Goal: Task Accomplishment & Management: Complete application form

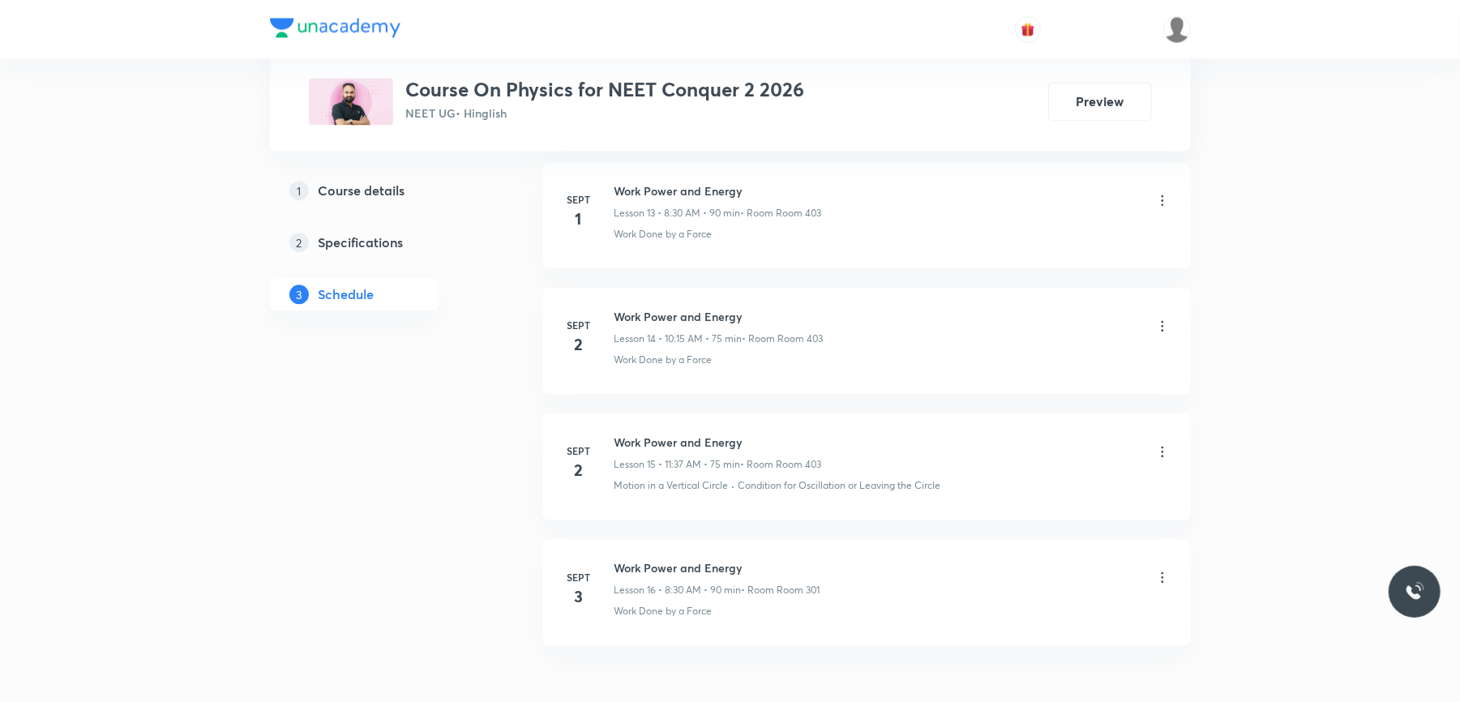
scroll to position [2620, 0]
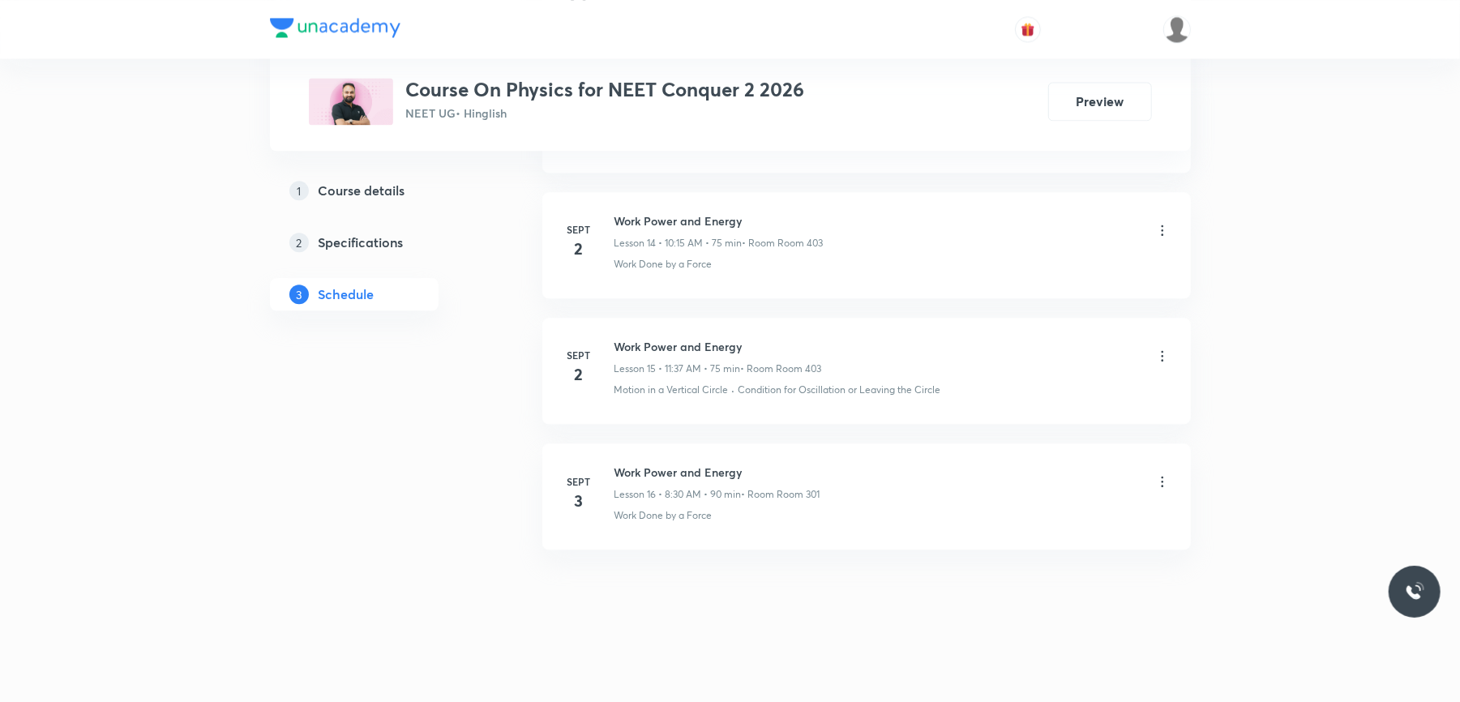
click at [662, 470] on h6 "Work Power and Energy" at bounding box center [717, 472] width 206 height 17
copy h6 "Work Power and Energy"
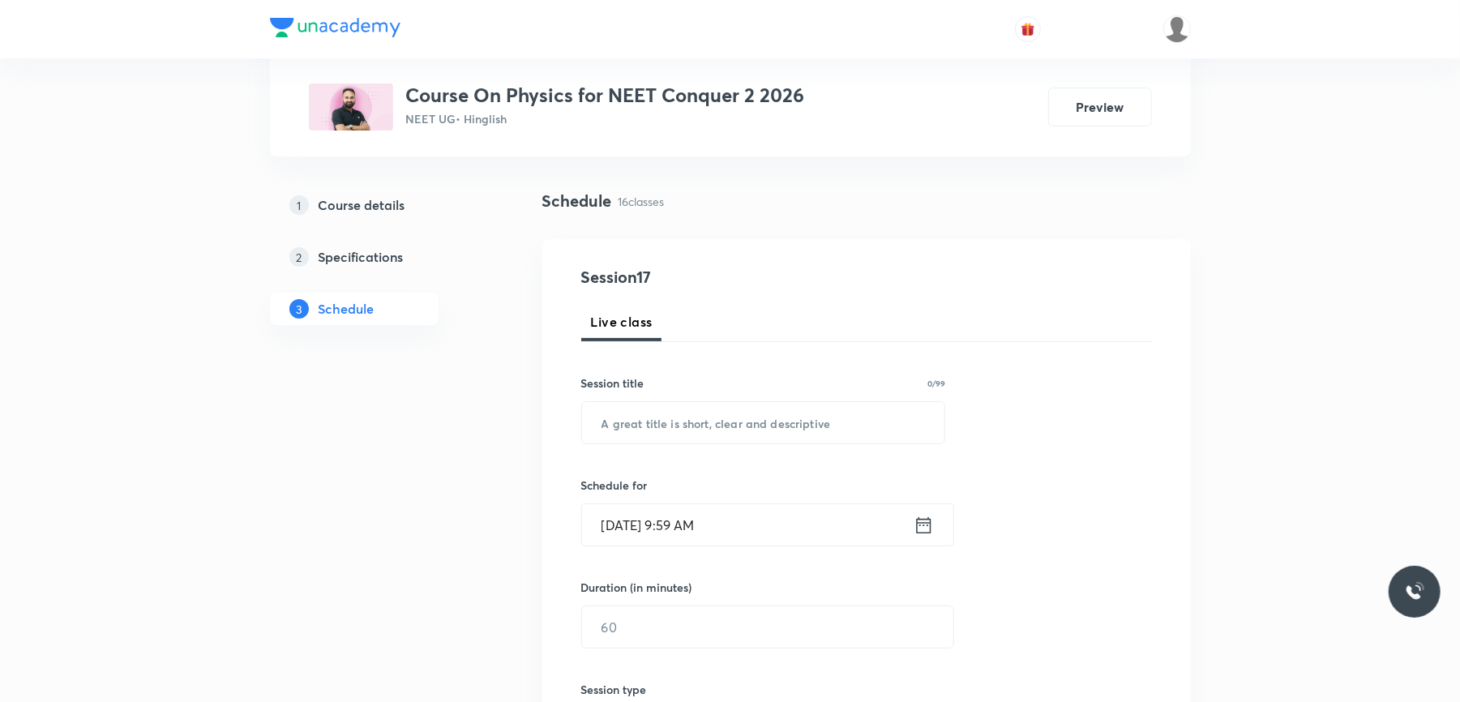
scroll to position [0, 0]
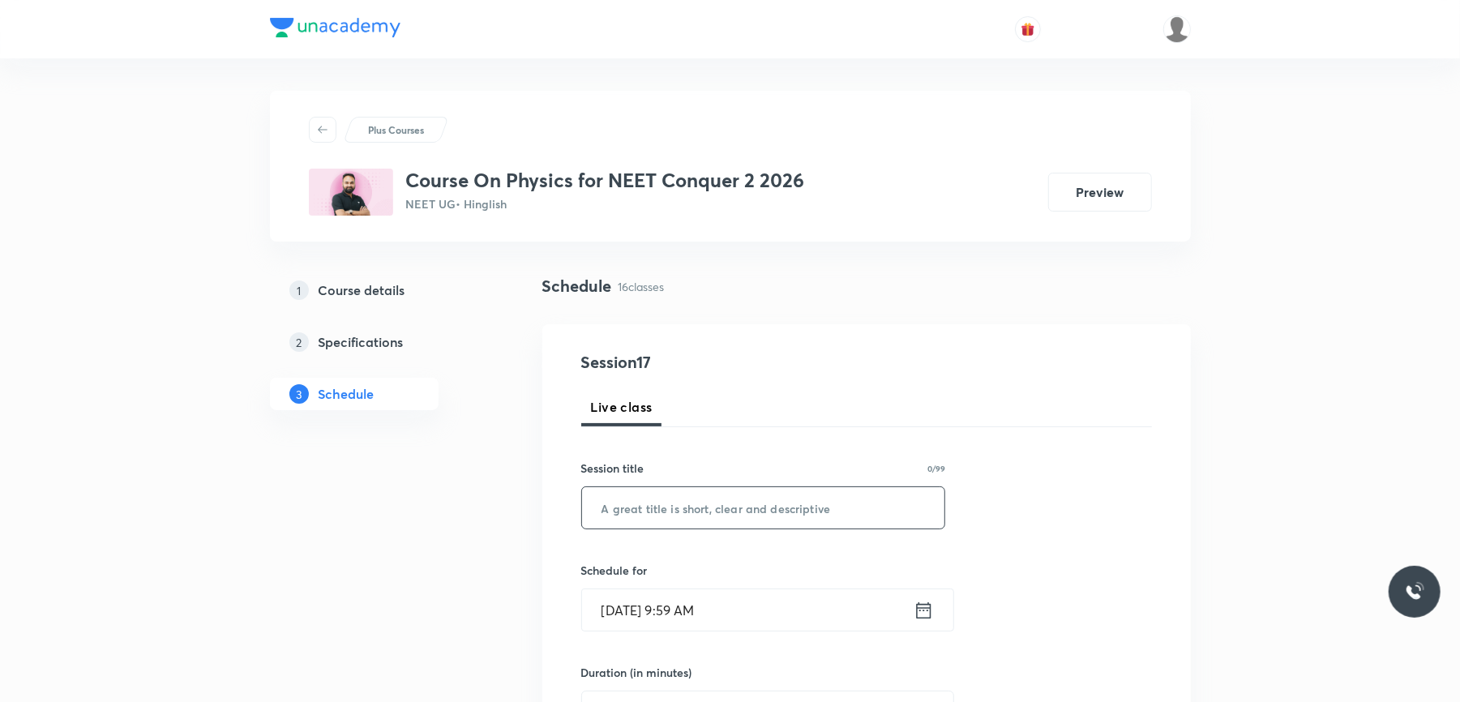
click at [658, 501] on input "text" at bounding box center [763, 507] width 363 height 41
paste input "Work Power and Energy"
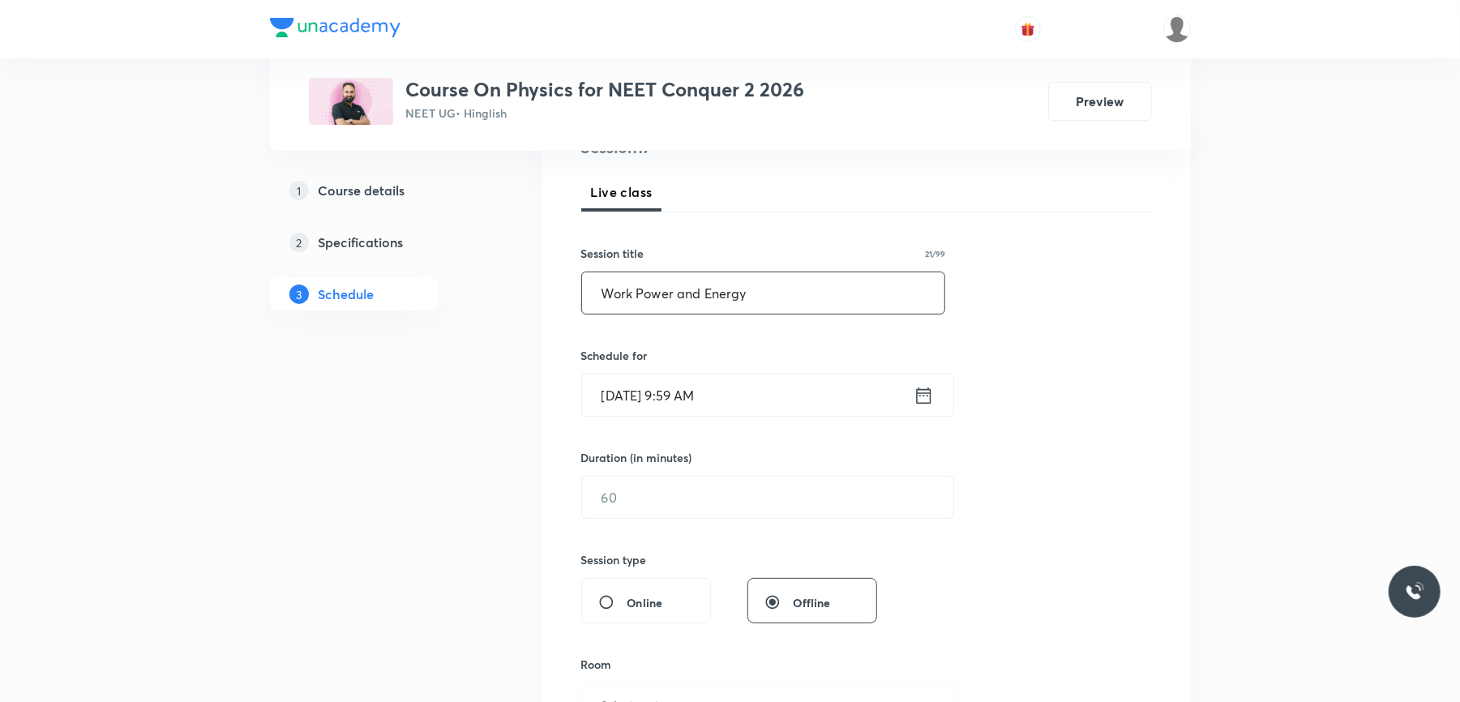
scroll to position [216, 0]
type input "Work Power and Energy"
click at [779, 406] on input "Sept 6, 2025, 9:59 AM" at bounding box center [748, 394] width 332 height 41
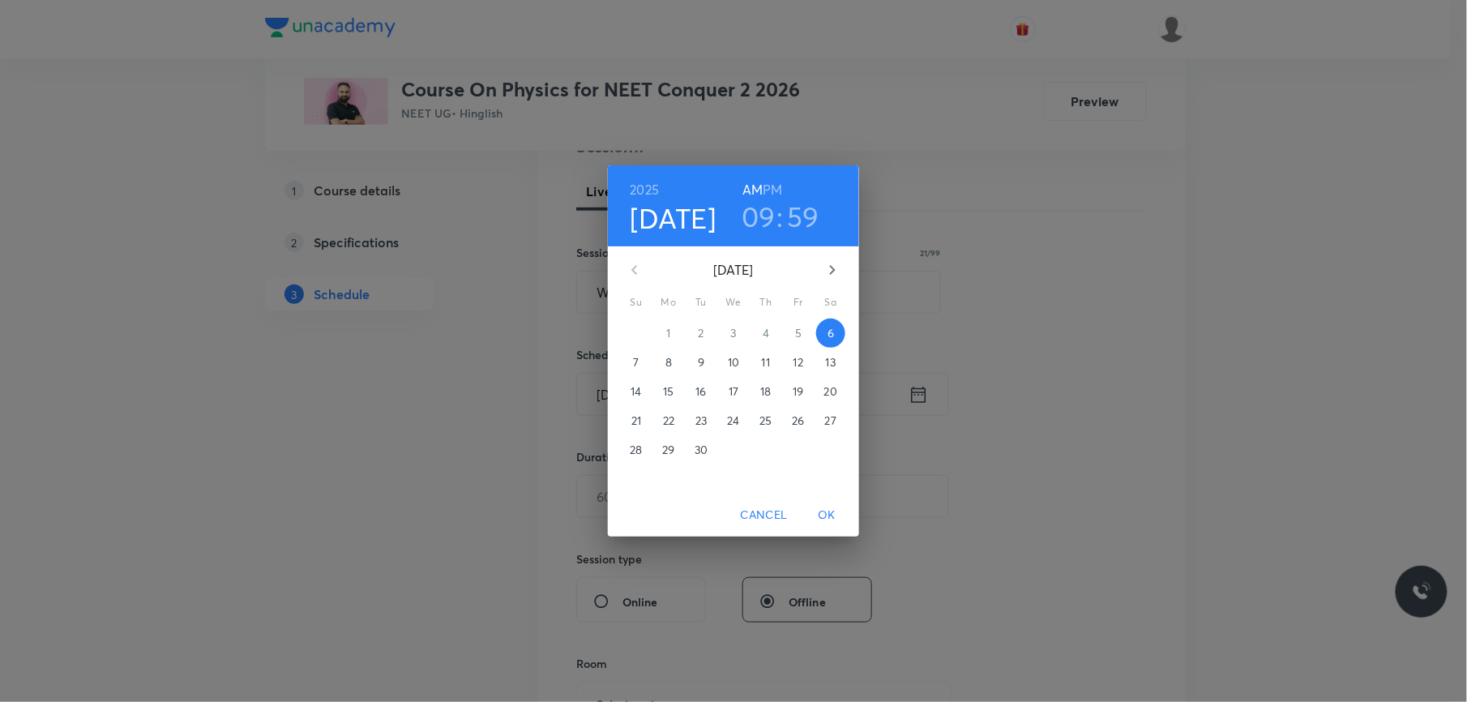
click at [759, 221] on h3 "09" at bounding box center [759, 216] width 34 height 34
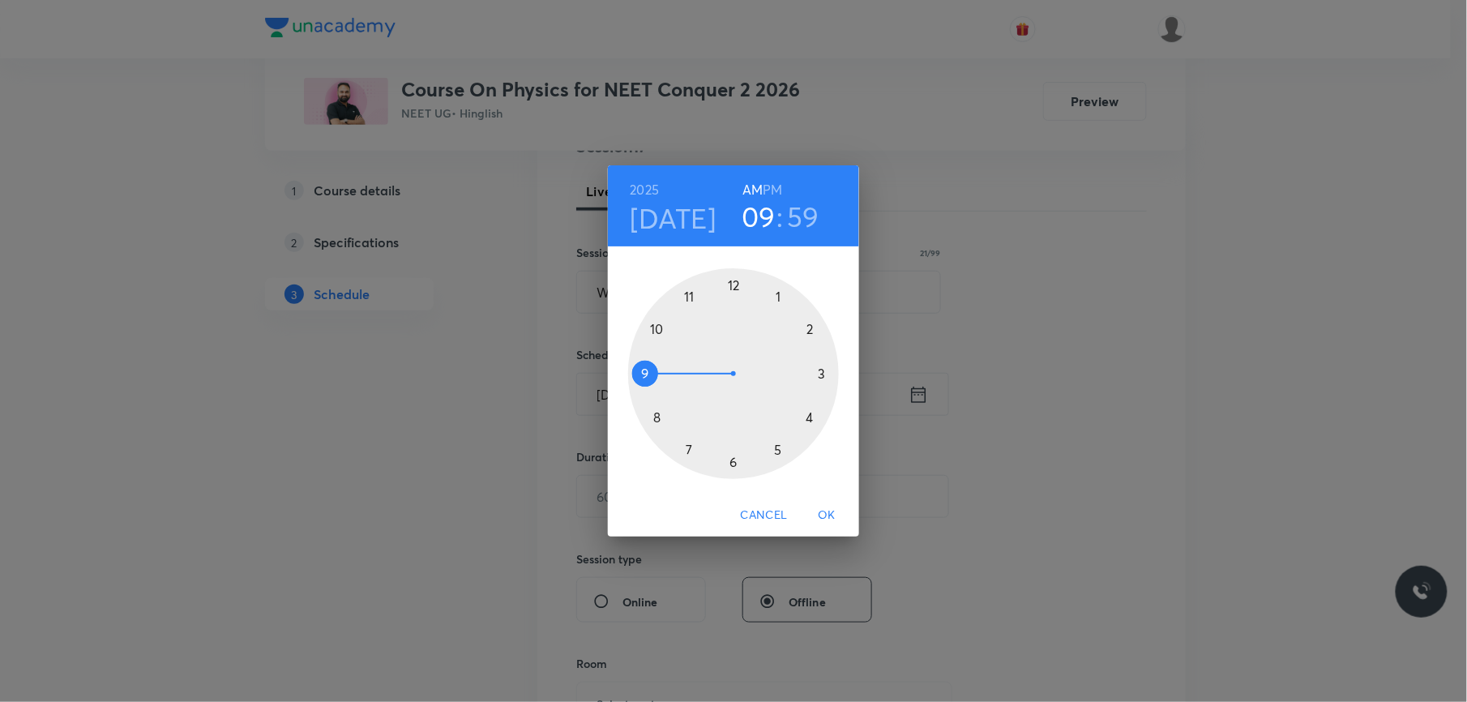
click at [659, 328] on div at bounding box center [733, 373] width 211 height 211
click at [821, 370] on div at bounding box center [733, 373] width 211 height 211
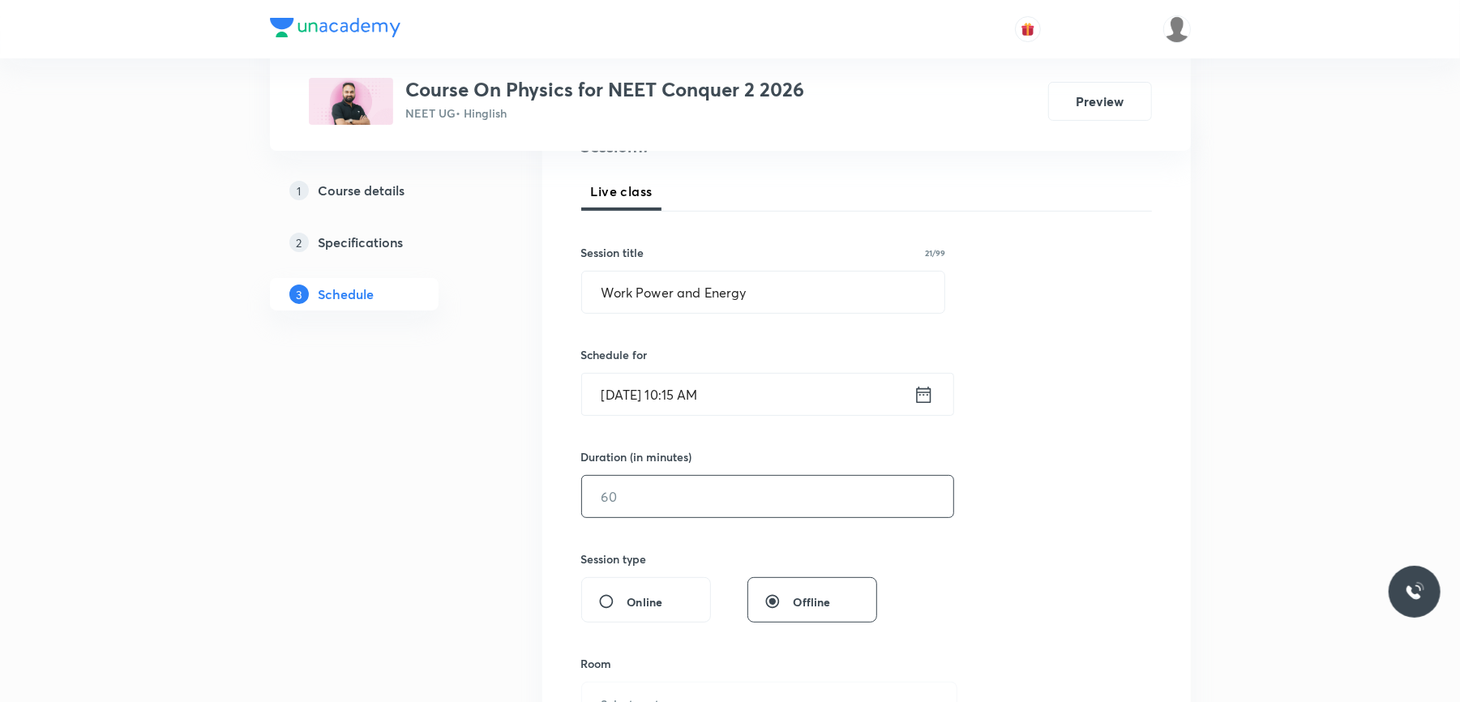
click at [626, 487] on input "text" at bounding box center [767, 496] width 371 height 41
type input "75"
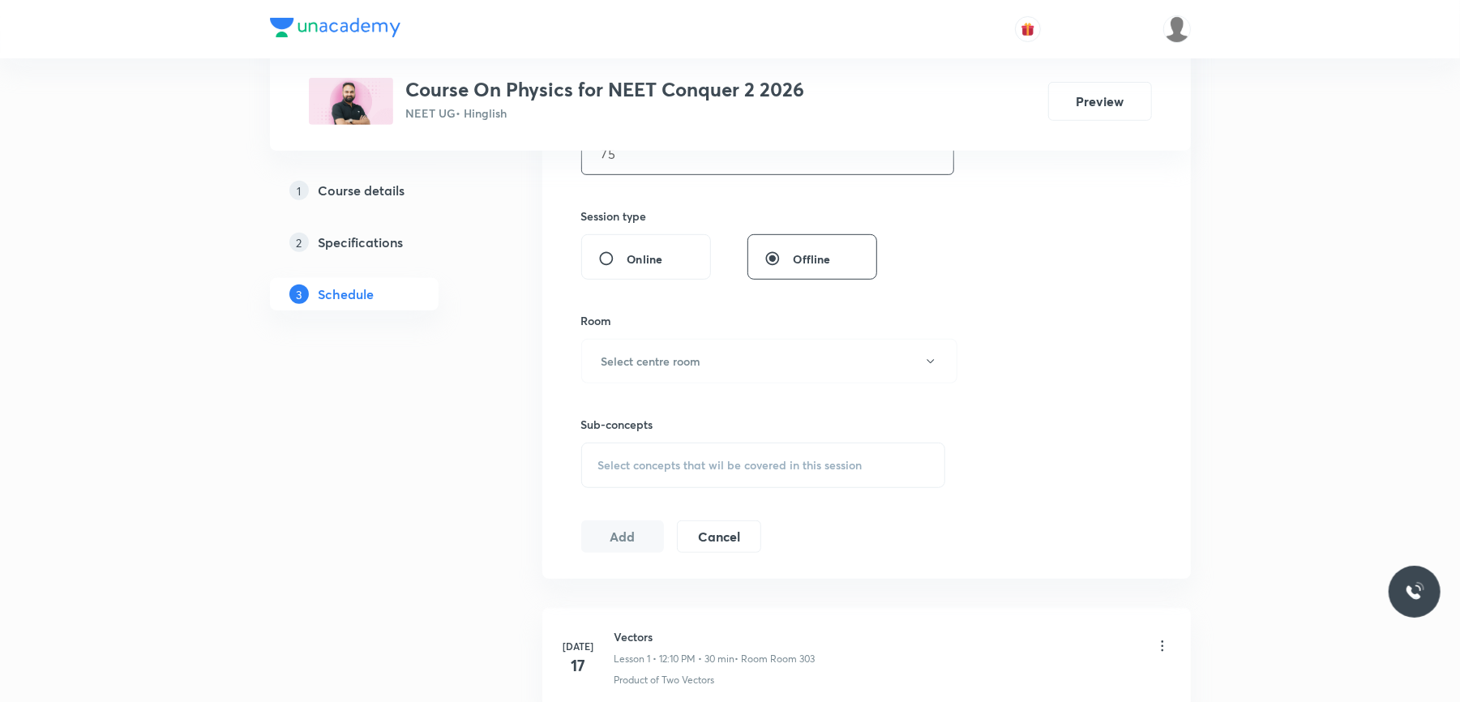
scroll to position [559, 0]
click at [678, 349] on button "Select centre room" at bounding box center [769, 360] width 376 height 45
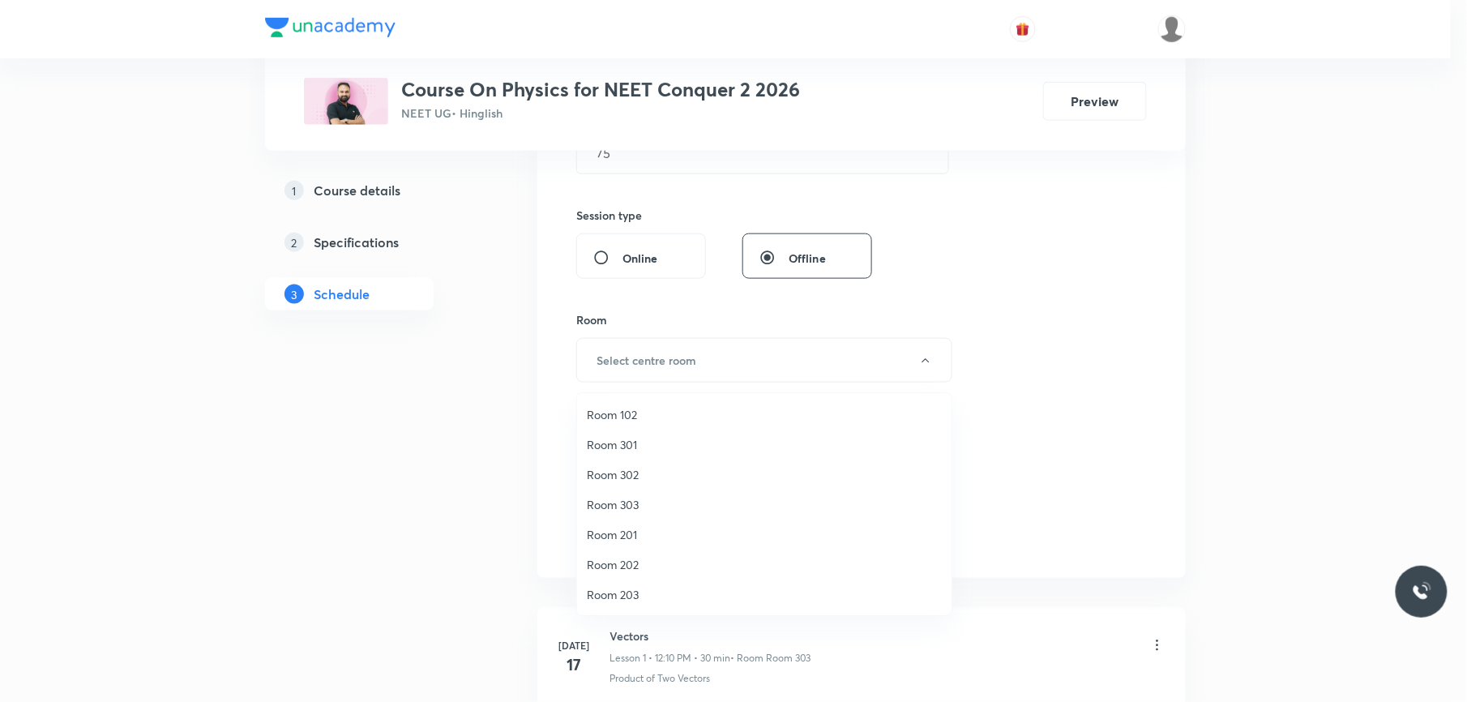
click at [636, 472] on span "Room 302" at bounding box center [764, 474] width 355 height 17
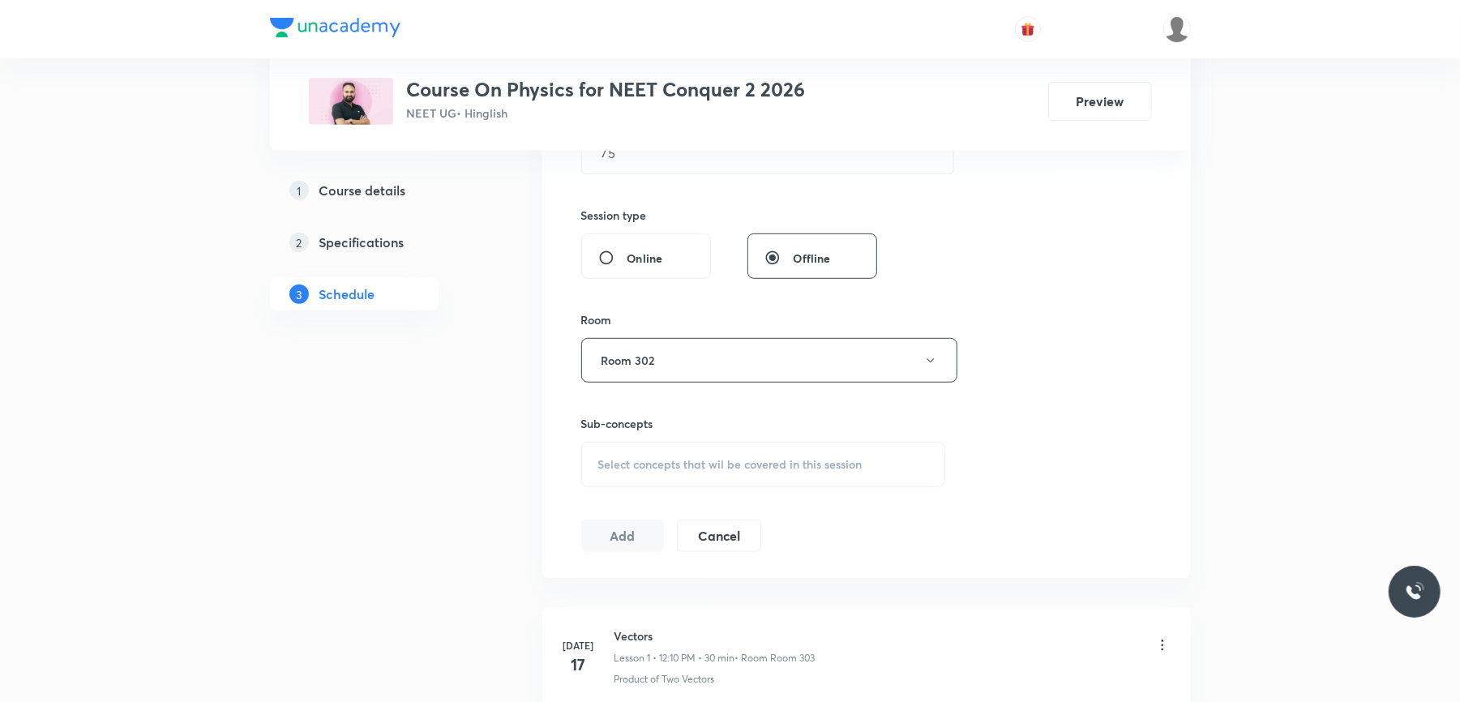
click at [655, 462] on span "Select concepts that wil be covered in this session" at bounding box center [730, 464] width 264 height 13
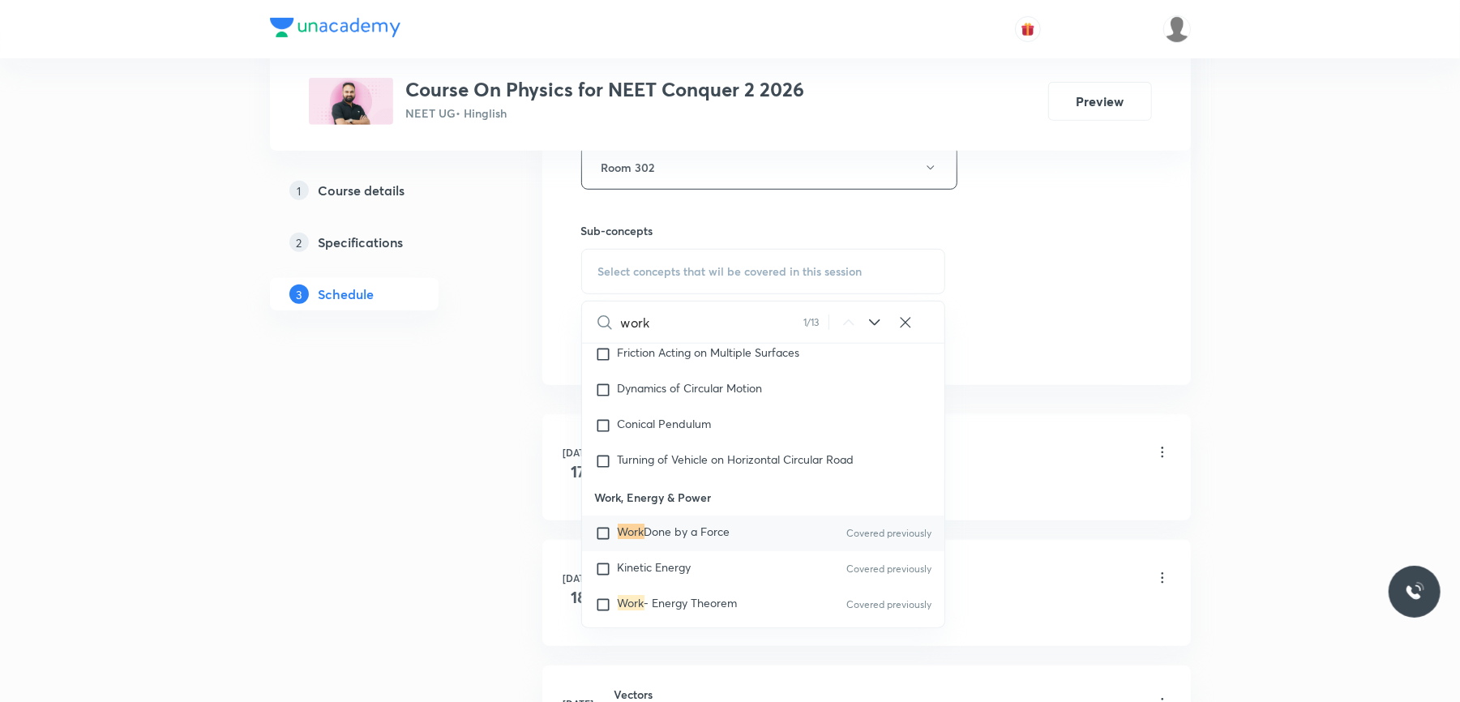
scroll to position [753, 0]
type input "work"
click at [605, 541] on input "checkbox" at bounding box center [606, 532] width 23 height 16
checkbox input "true"
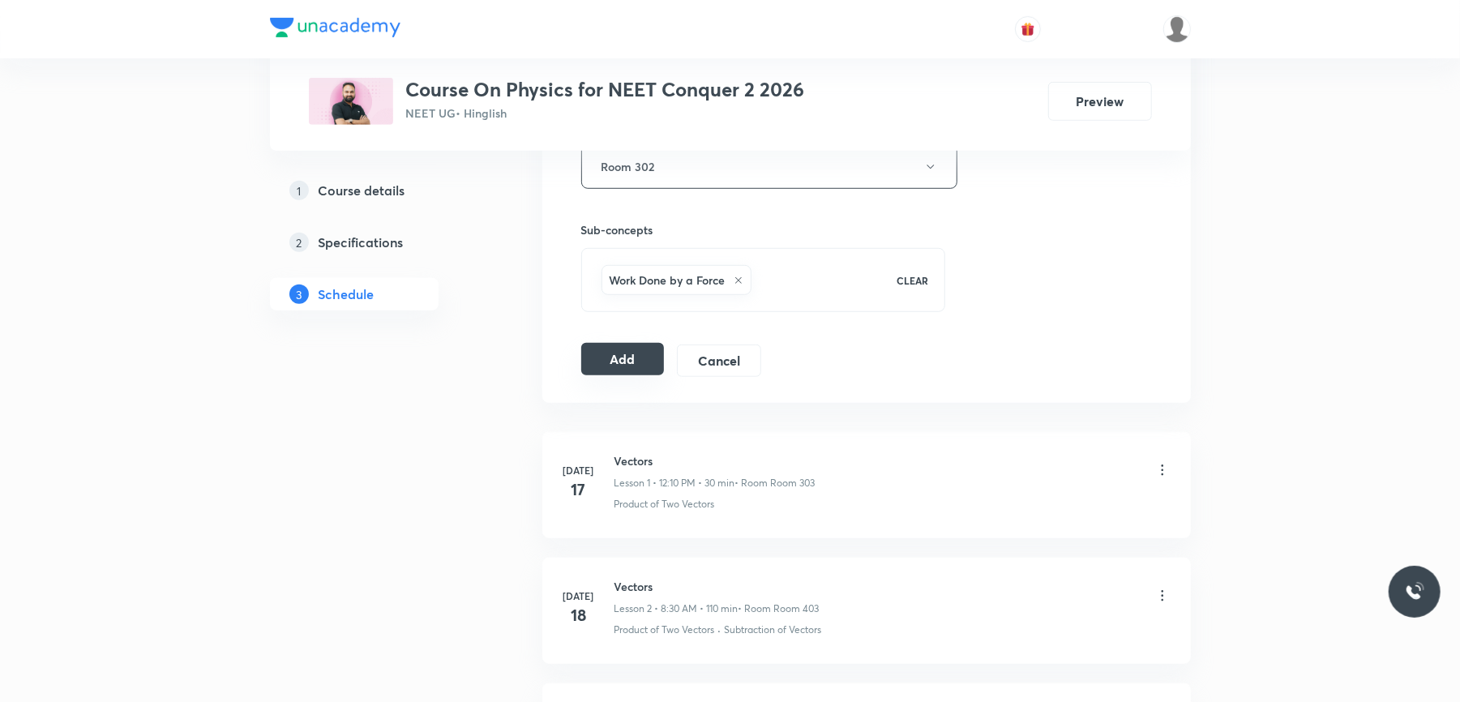
click at [611, 374] on button "Add" at bounding box center [622, 359] width 83 height 32
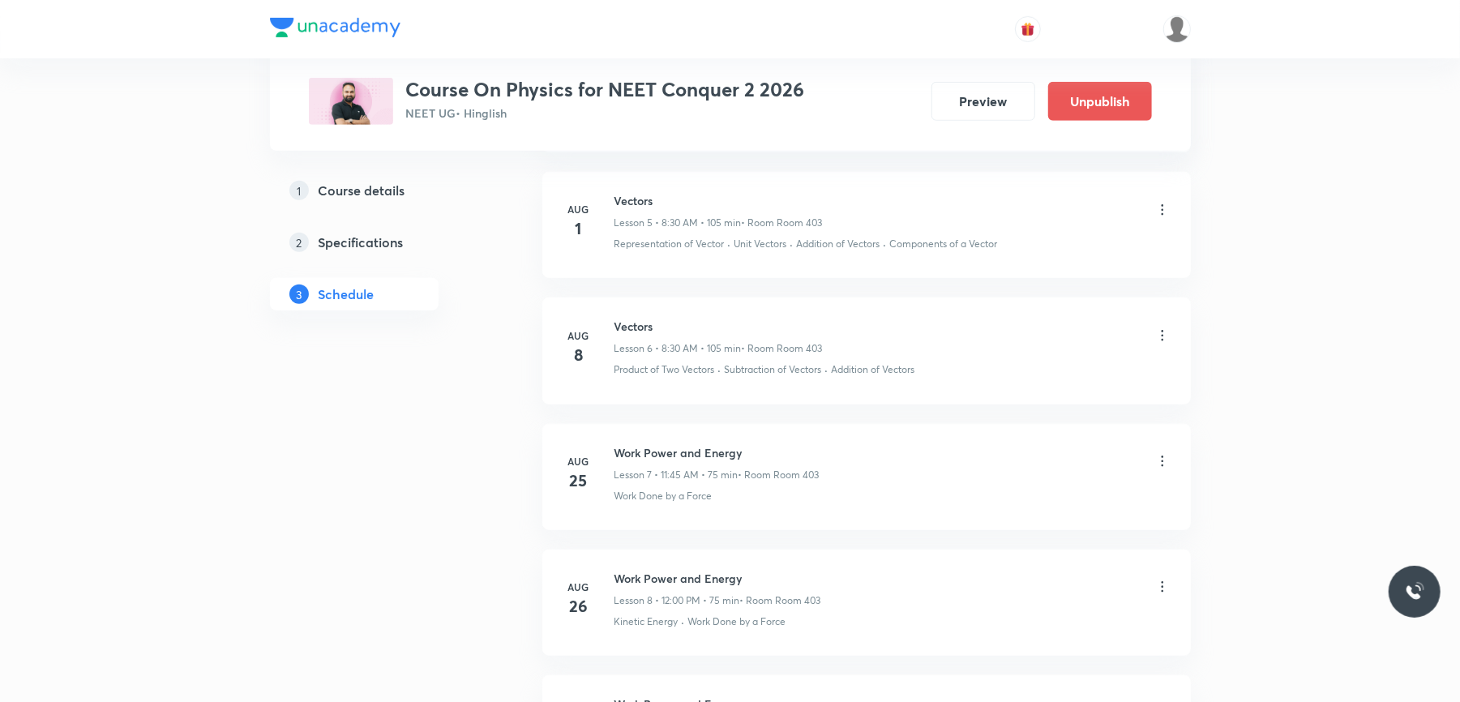
scroll to position [1999, 0]
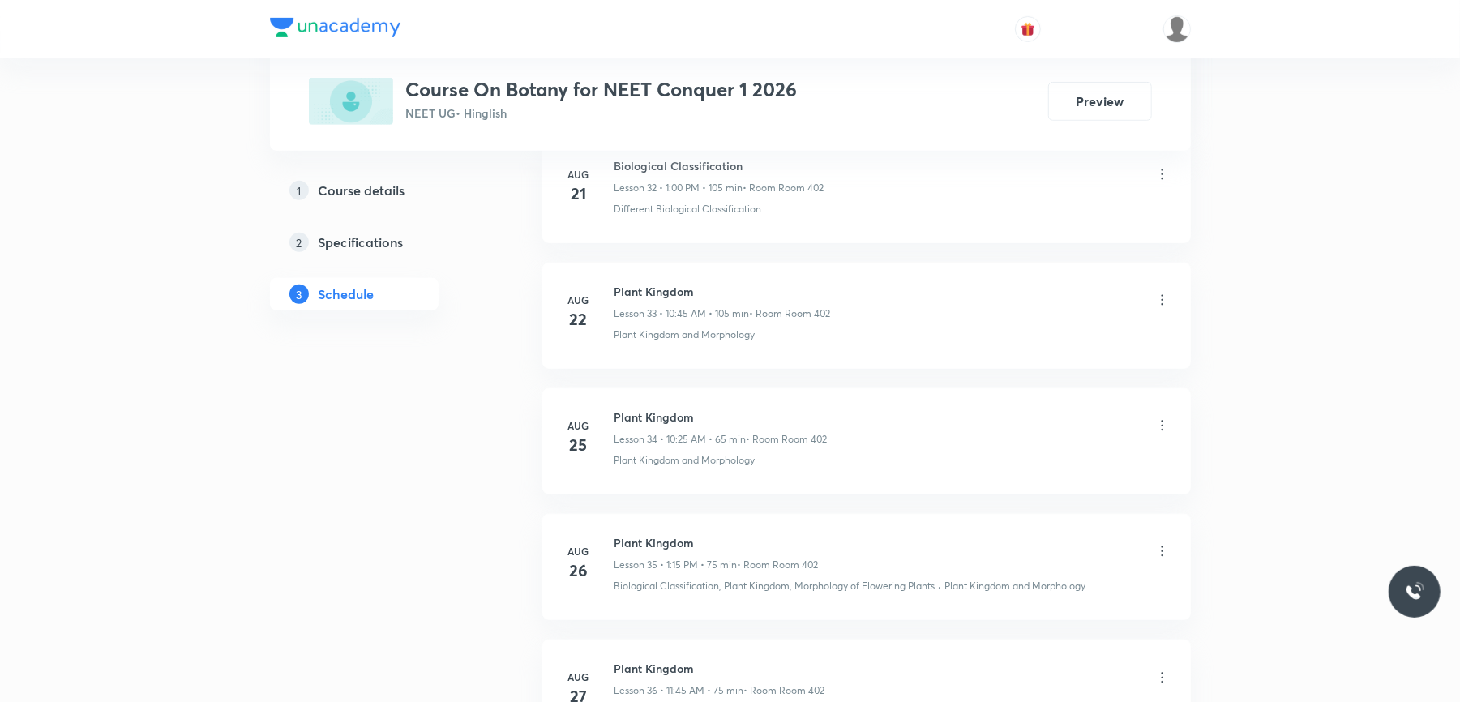
scroll to position [5440, 0]
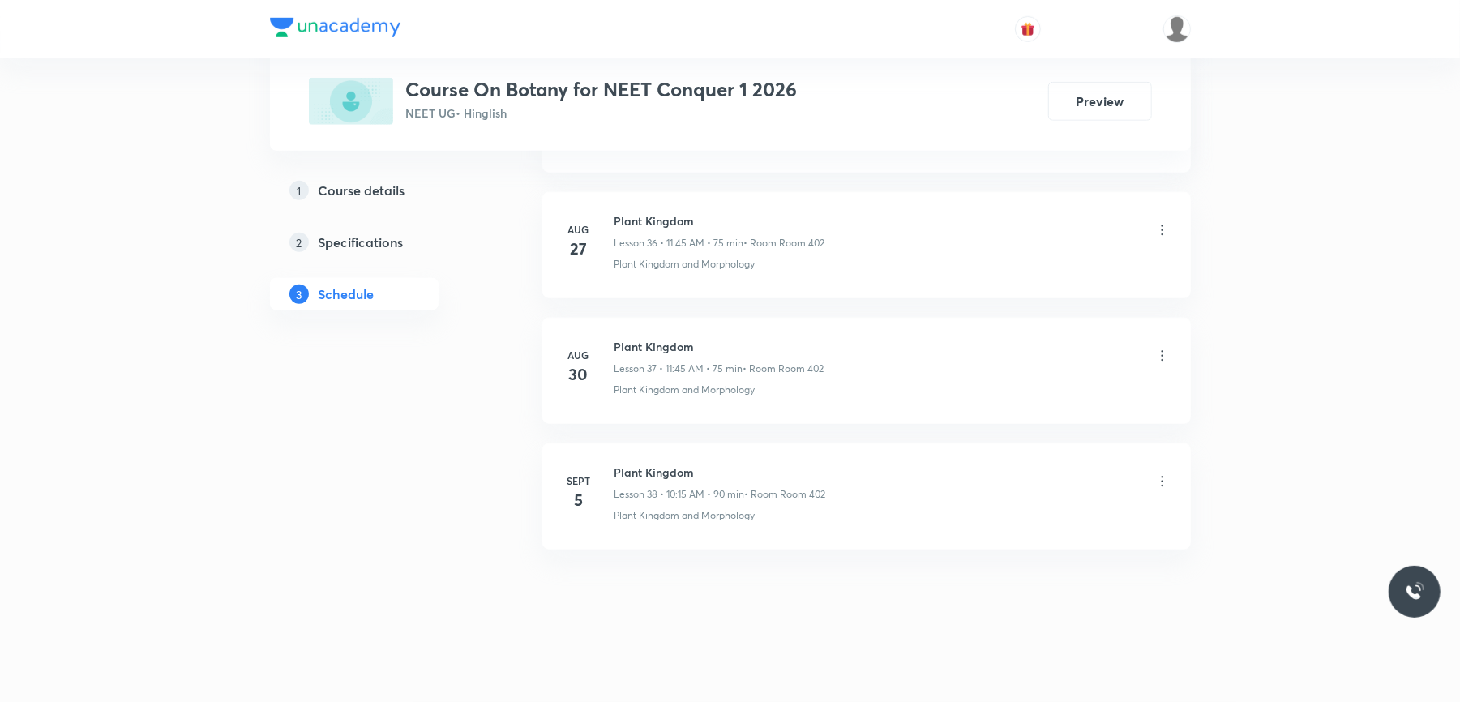
click at [665, 467] on h6 "Plant Kingdom" at bounding box center [720, 472] width 212 height 17
copy h6 "Plant Kingdom"
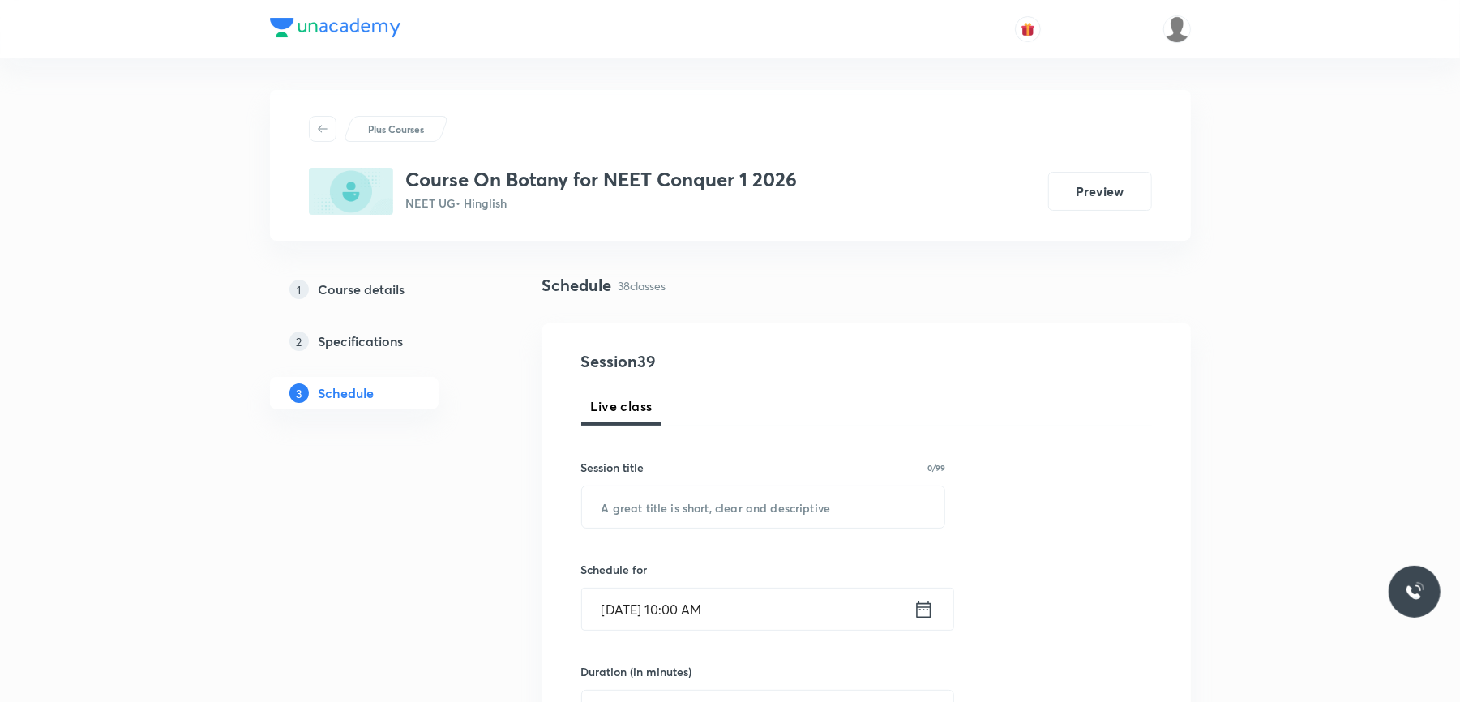
scroll to position [0, 0]
paste input "Plant Kingdom"
click at [606, 503] on input "text" at bounding box center [763, 507] width 363 height 41
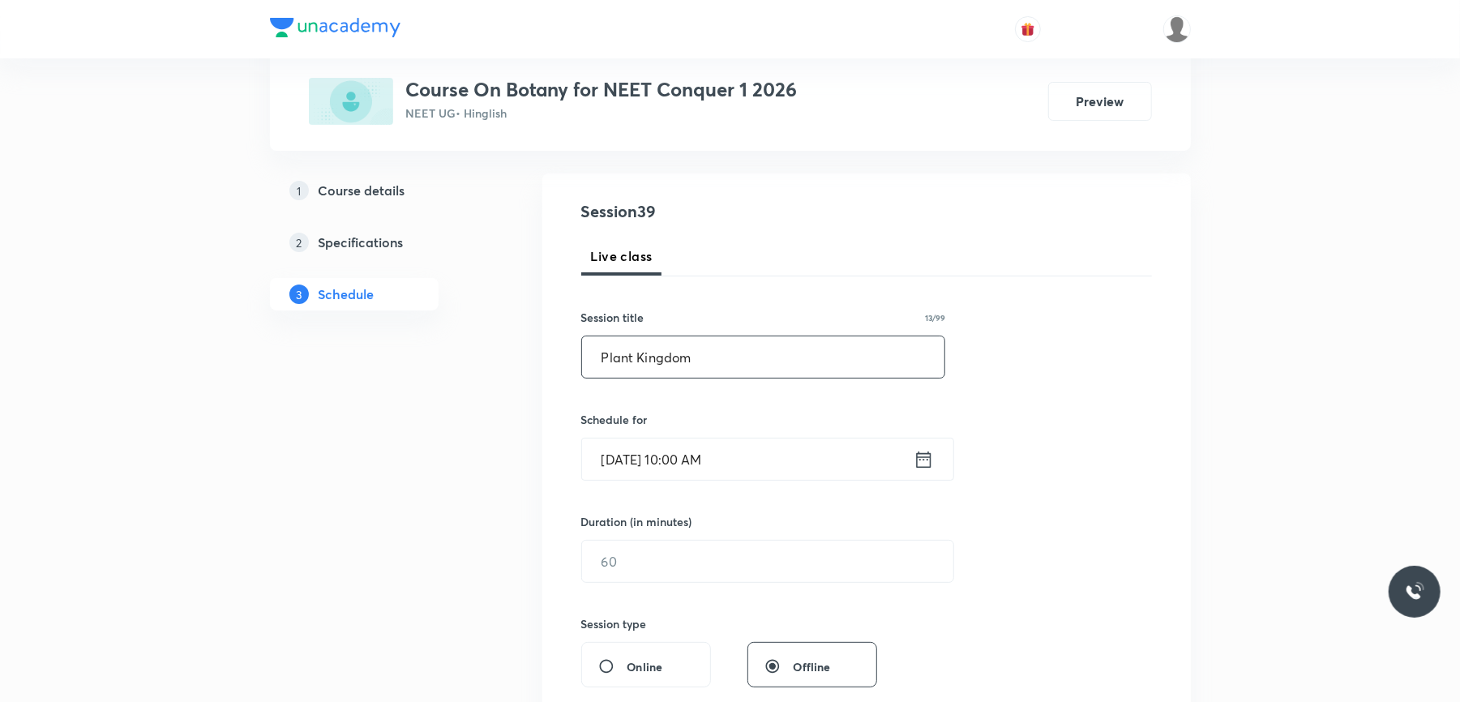
scroll to position [153, 0]
type input "Plant Kingdom"
click at [796, 455] on input "Sept 6, 2025, 10:00 AM" at bounding box center [748, 456] width 332 height 41
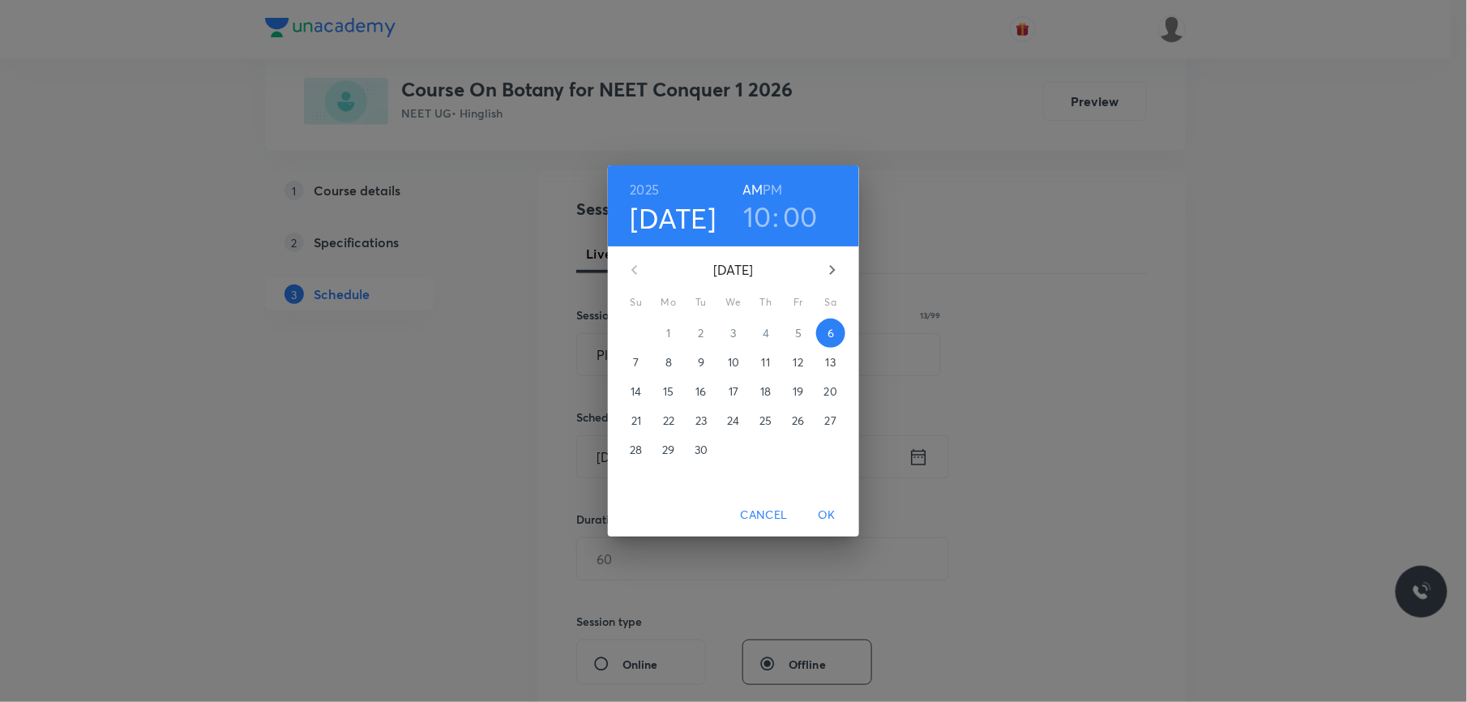
click at [801, 233] on h3 "00" at bounding box center [800, 216] width 35 height 34
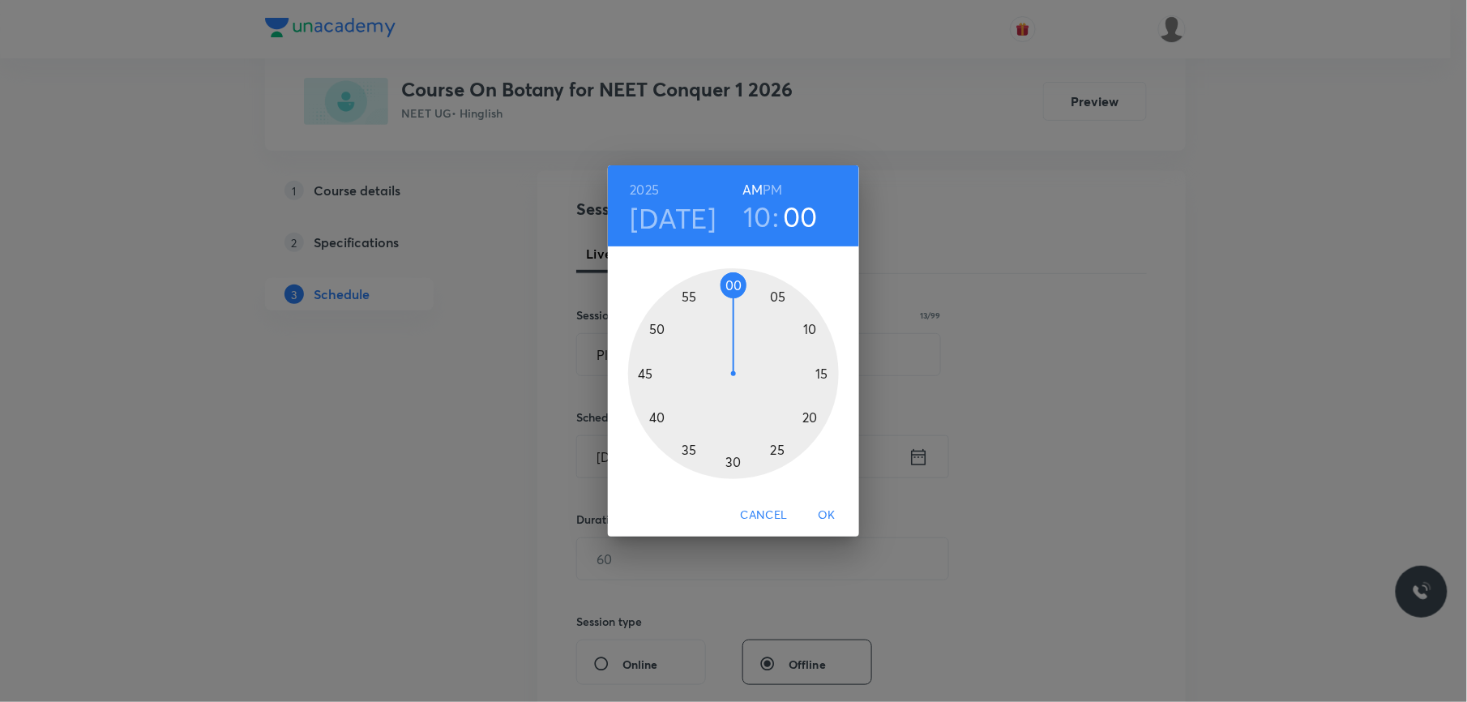
click at [821, 374] on div at bounding box center [733, 373] width 211 height 211
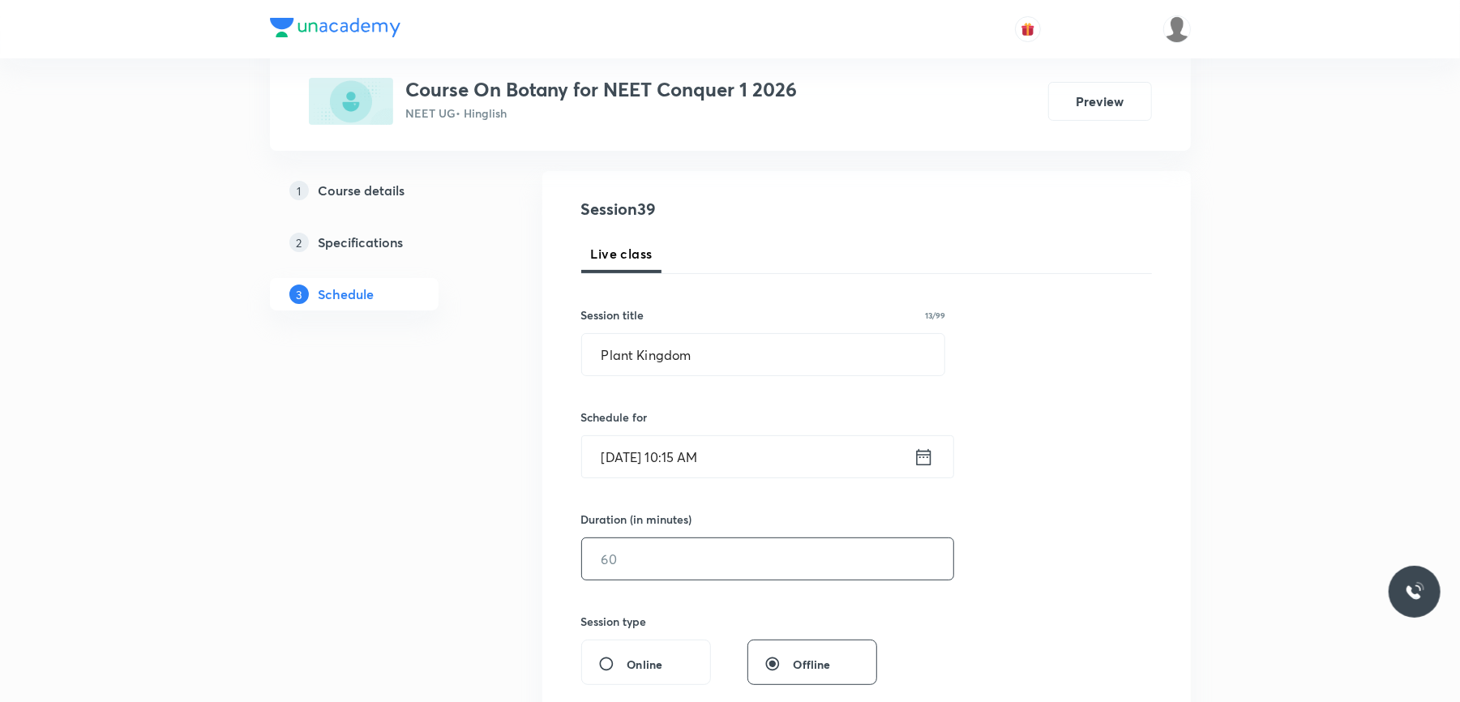
click at [647, 559] on input "text" at bounding box center [767, 558] width 371 height 41
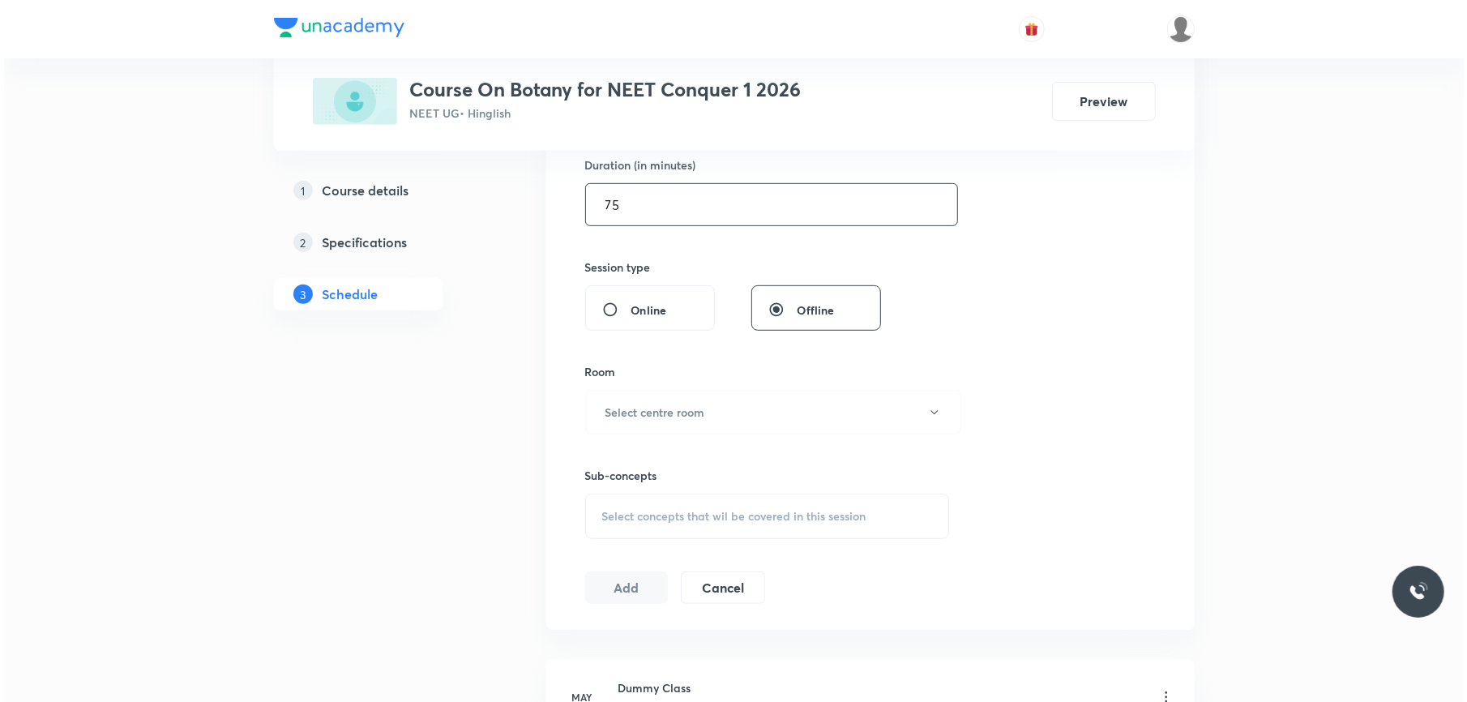
scroll to position [510, 0]
type input "75"
click at [704, 407] on button "Select centre room" at bounding box center [769, 409] width 376 height 45
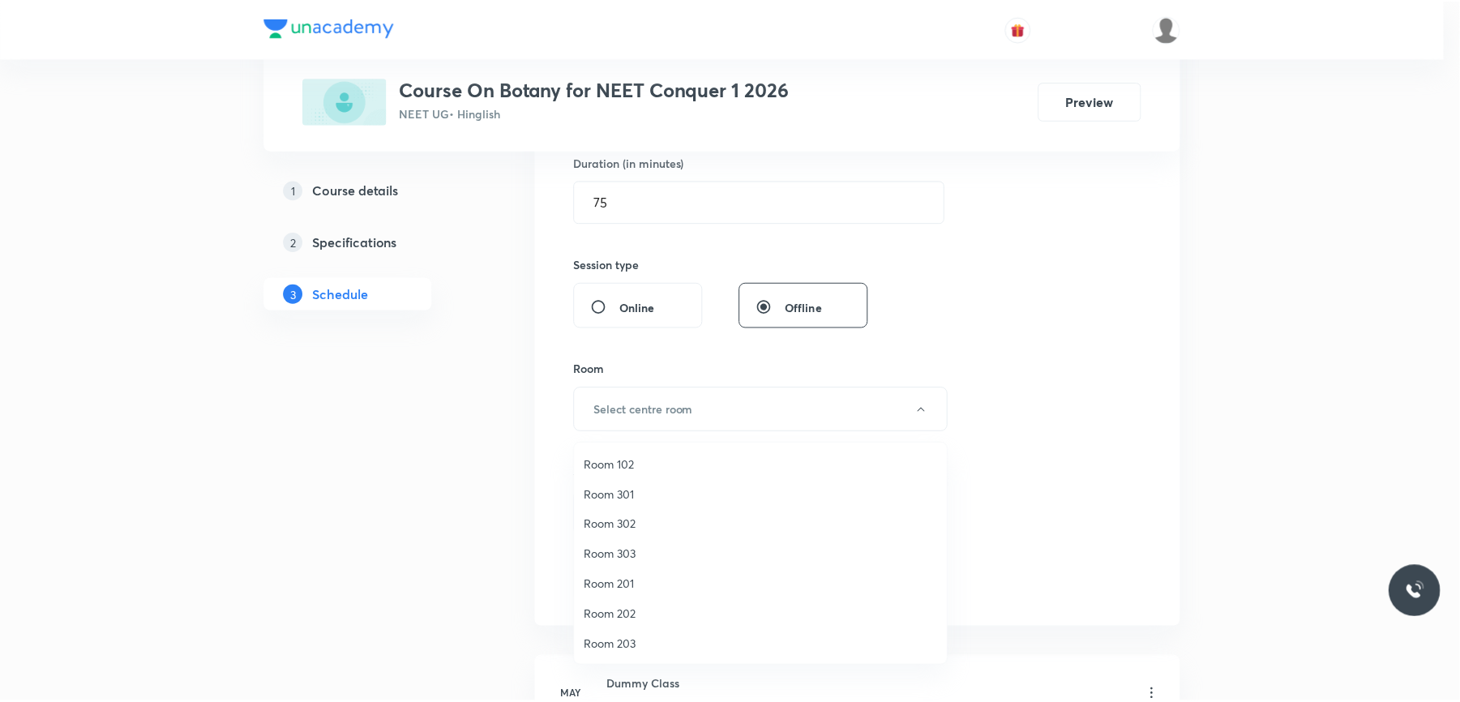
scroll to position [151, 0]
click at [620, 643] on span "Room 402" at bounding box center [764, 643] width 355 height 17
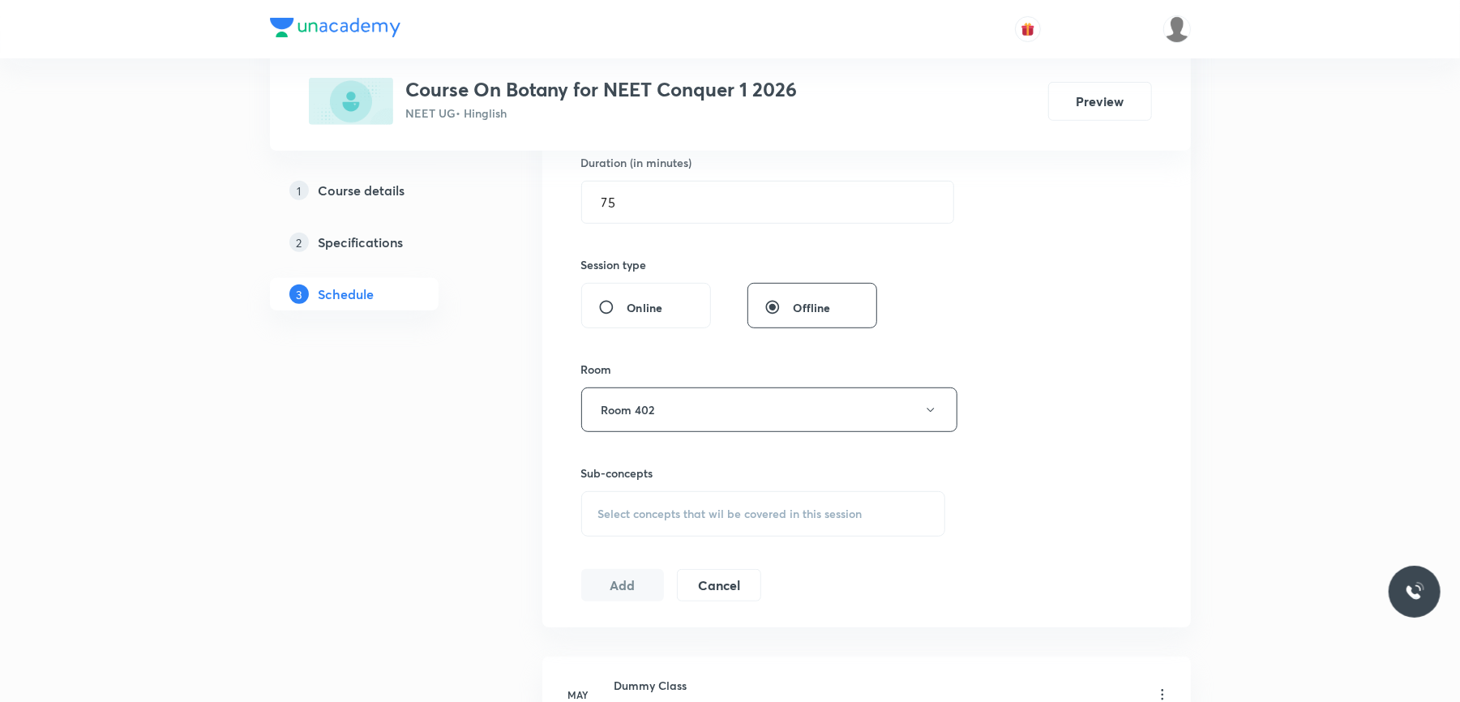
click at [674, 510] on span "Select concepts that wil be covered in this session" at bounding box center [730, 513] width 264 height 13
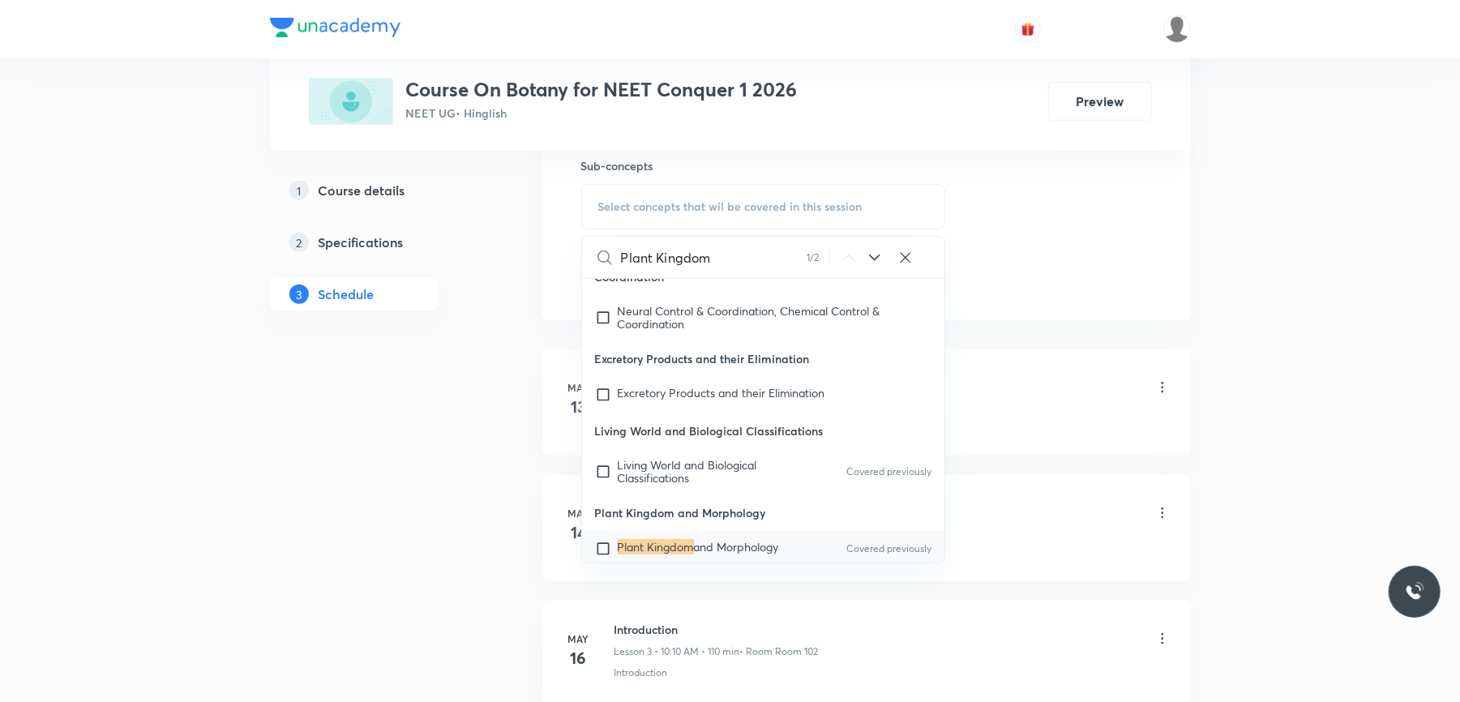
scroll to position [819, 0]
type input "Plant Kingdom"
click at [604, 539] on input "checkbox" at bounding box center [606, 547] width 23 height 16
checkbox input "true"
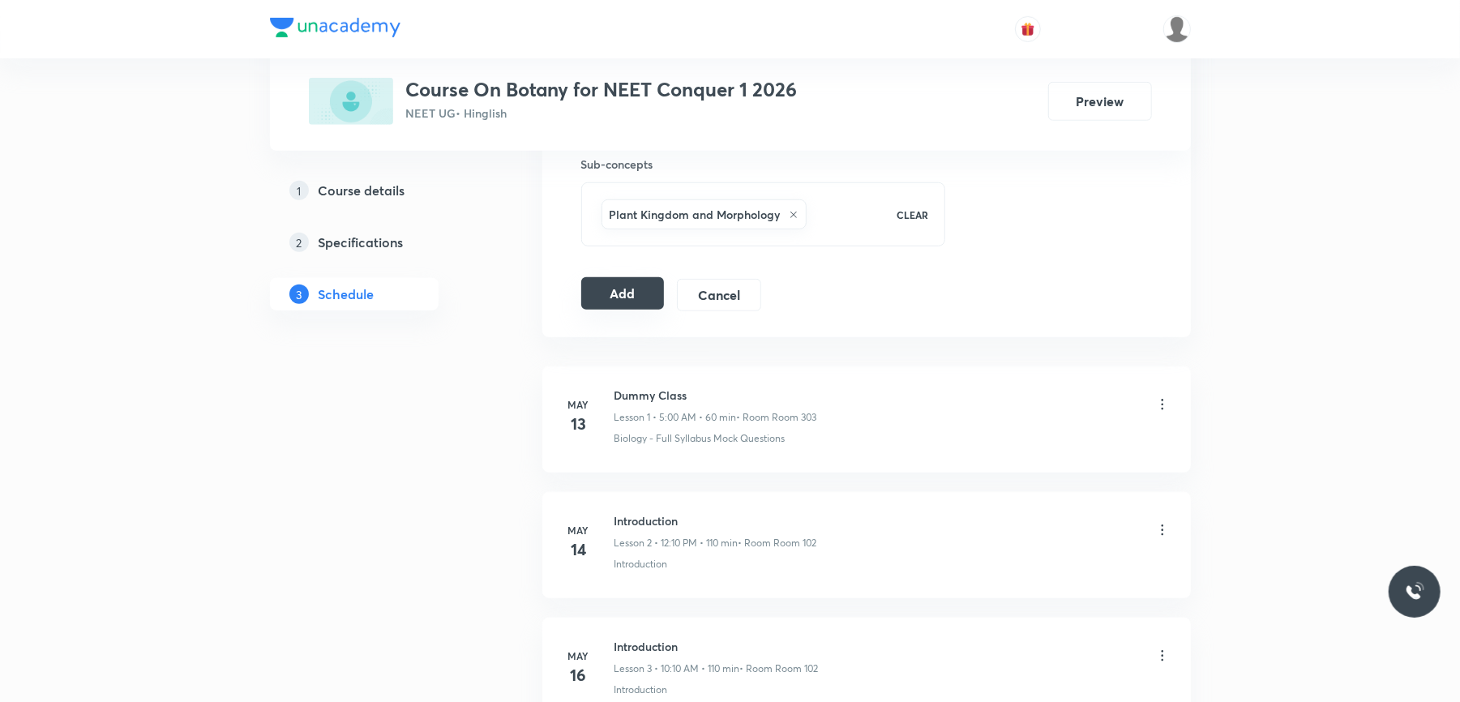
click at [610, 286] on button "Add" at bounding box center [622, 293] width 83 height 32
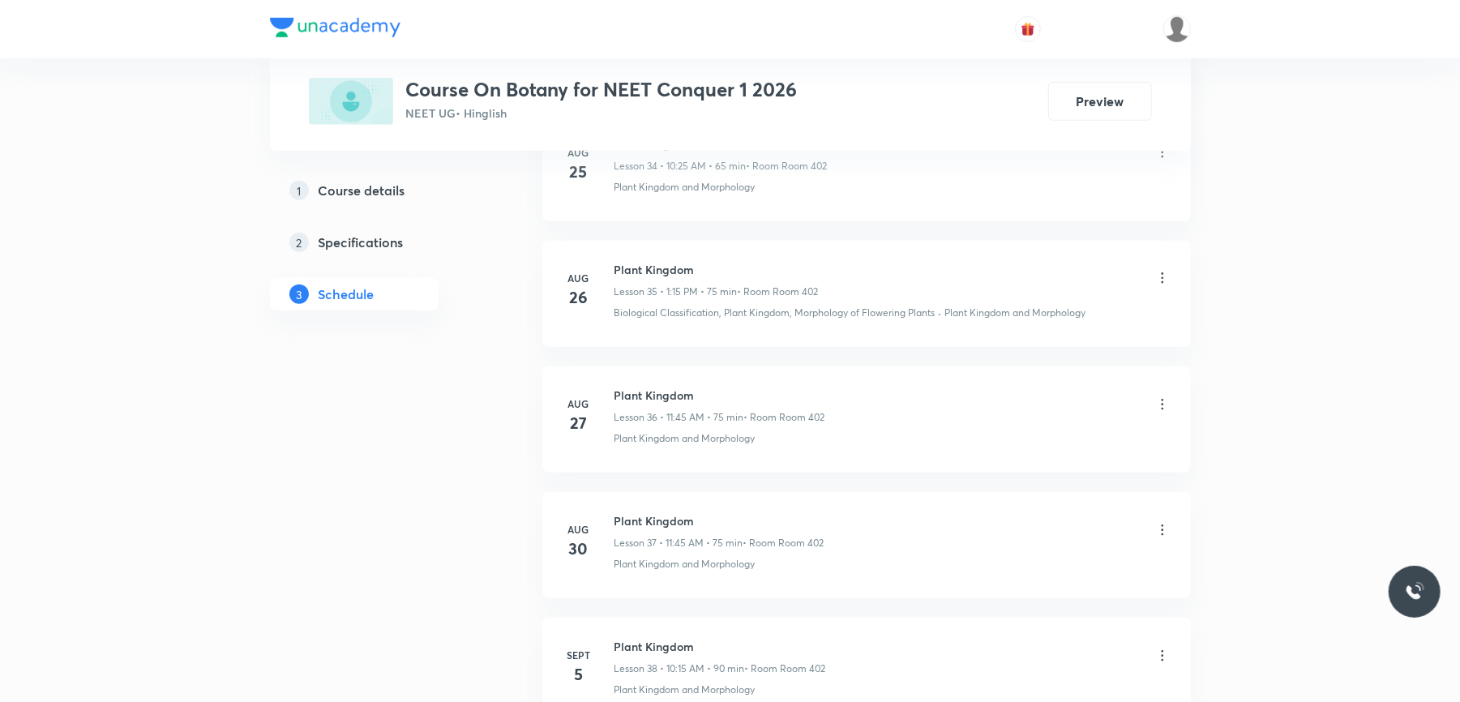
scroll to position [5461, 0]
